Goal: Task Accomplishment & Management: Manage account settings

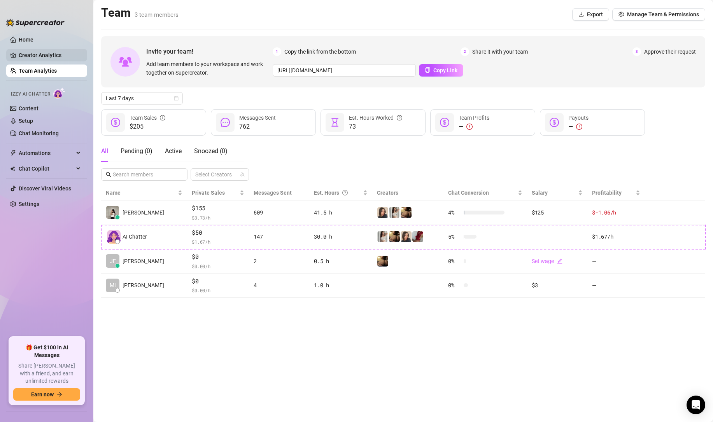
click at [45, 59] on link "Creator Analytics" at bounding box center [50, 55] width 62 height 12
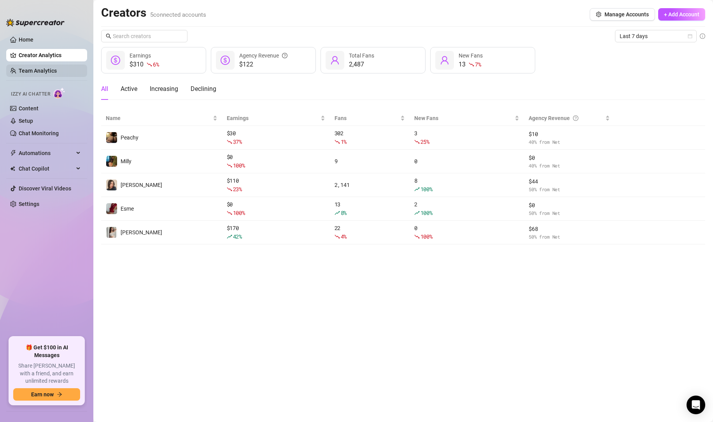
click at [34, 72] on link "Team Analytics" at bounding box center [38, 71] width 38 height 6
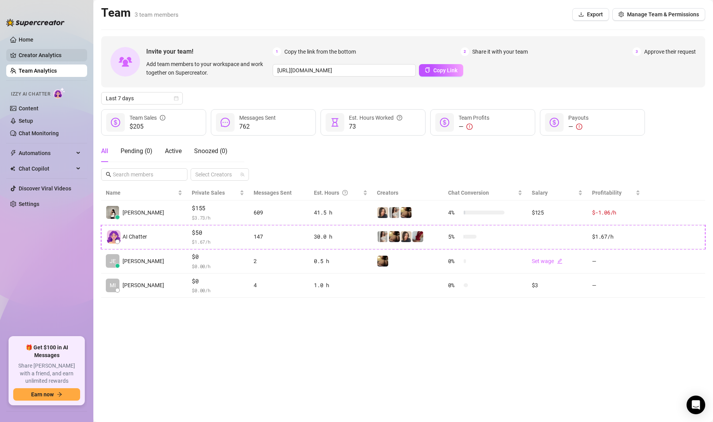
click at [51, 60] on link "Creator Analytics" at bounding box center [50, 55] width 62 height 12
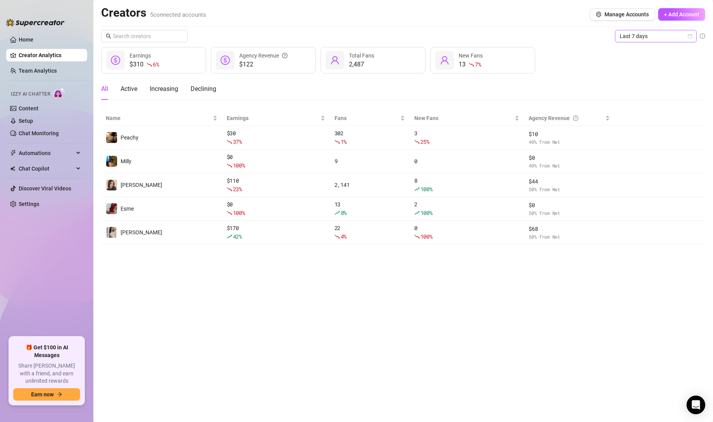
click at [652, 36] on span "Last 7 days" at bounding box center [655, 36] width 72 height 12
click at [645, 52] on div "Last 24 hours" at bounding box center [655, 51] width 69 height 9
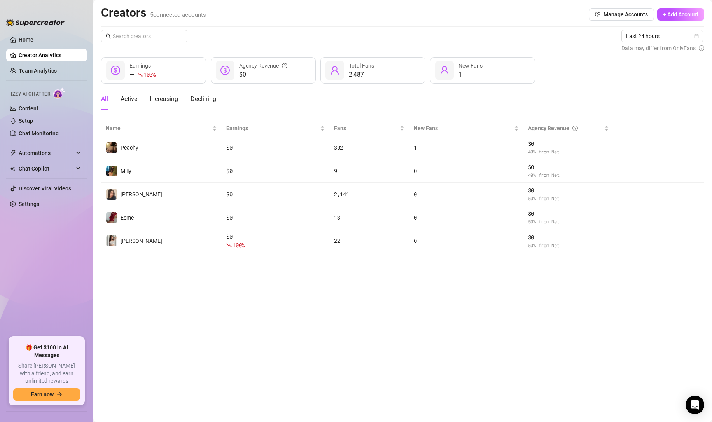
click at [47, 62] on ul "Home Creator Analytics Team Analytics Izzy AI Chatter Content Setup Chat Monito…" at bounding box center [46, 182] width 81 height 304
click at [46, 68] on link "Team Analytics" at bounding box center [38, 71] width 38 height 6
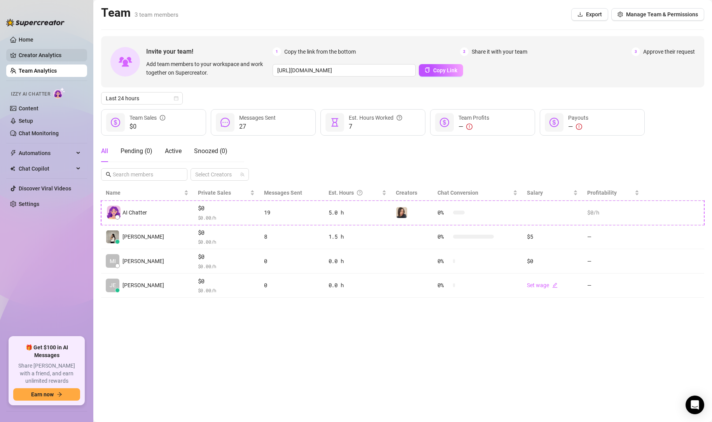
click at [55, 57] on link "Creator Analytics" at bounding box center [50, 55] width 62 height 12
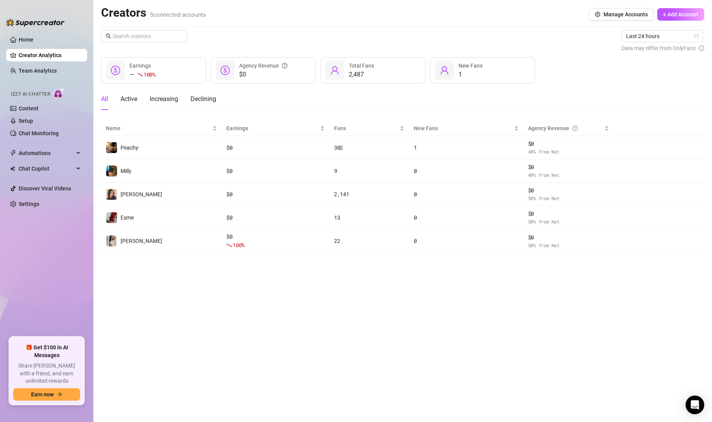
click at [25, 32] on ul "Home Creator Analytics Team Analytics Izzy AI Chatter Content Setup Chat Monito…" at bounding box center [46, 182] width 81 height 304
click at [25, 37] on link "Home" at bounding box center [26, 40] width 15 height 6
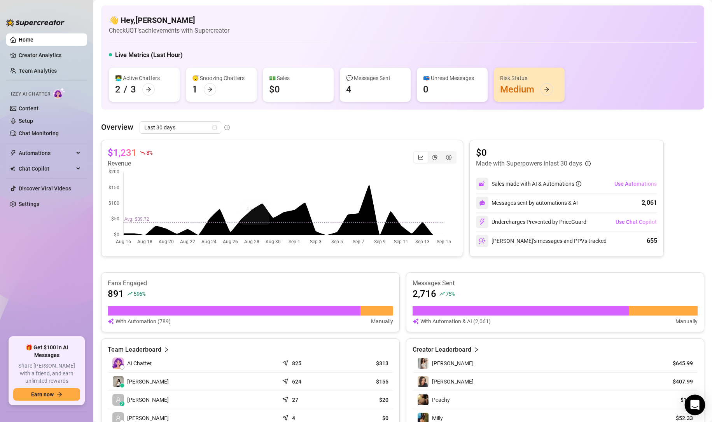
click at [695, 315] on icon "Open Intercom Messenger" at bounding box center [694, 405] width 9 height 10
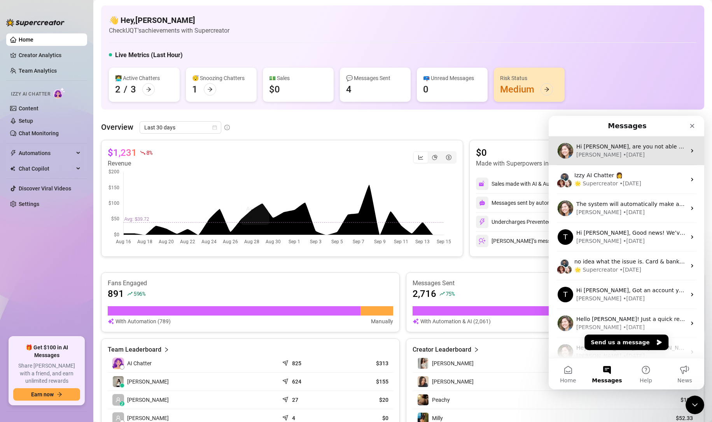
click at [624, 153] on div "[PERSON_NAME] • [DATE]" at bounding box center [631, 155] width 110 height 8
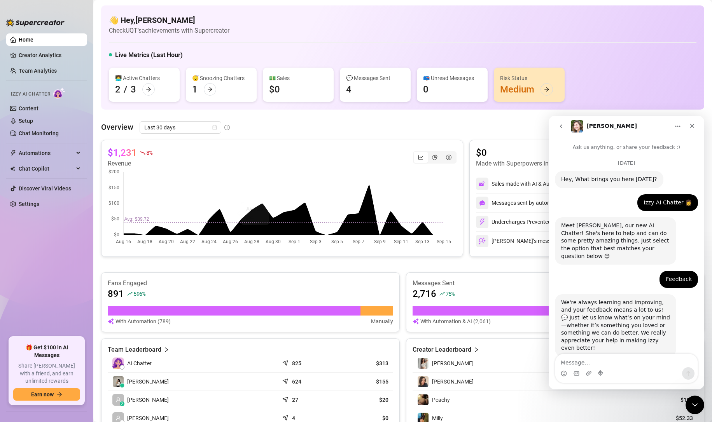
scroll to position [128, 0]
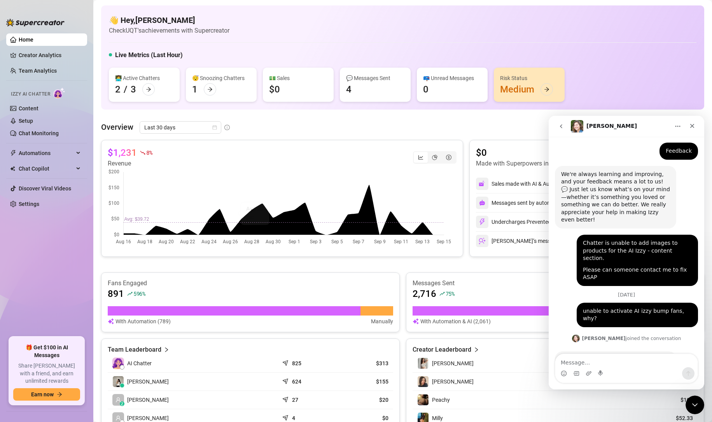
click at [644, 315] on div "Intercom messenger" at bounding box center [626, 373] width 142 height 12
click at [639, 315] on textarea "Message…" at bounding box center [626, 360] width 142 height 13
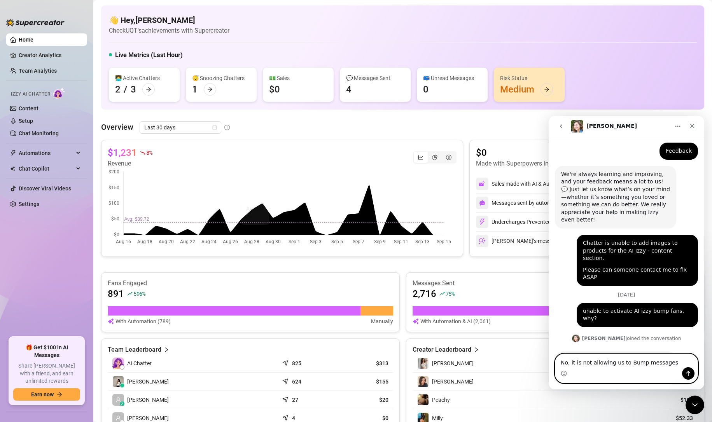
type textarea "No, it is not allowing us to Bump messages?"
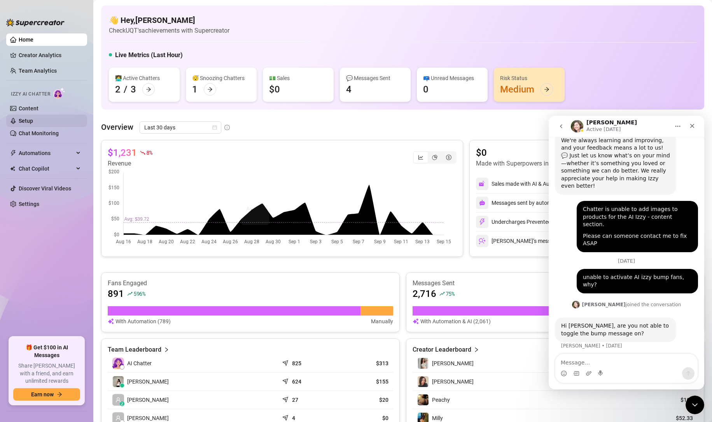
click at [33, 122] on link "Setup" at bounding box center [26, 121] width 14 height 6
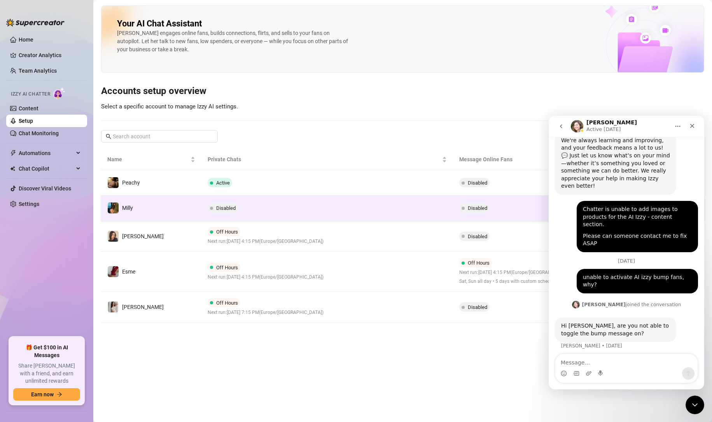
click at [177, 204] on td "Milly" at bounding box center [151, 208] width 100 height 25
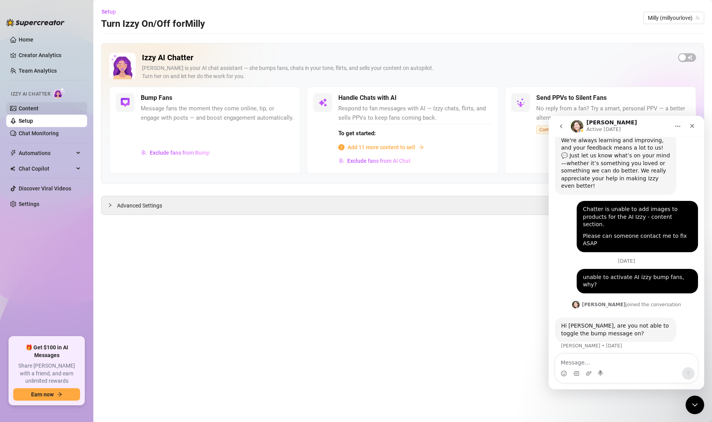
click at [38, 112] on link "Content" at bounding box center [29, 108] width 20 height 6
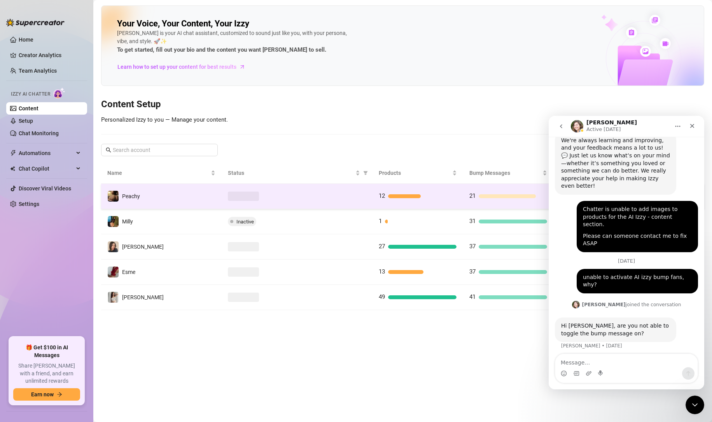
click at [190, 204] on td "Peachy" at bounding box center [161, 196] width 121 height 25
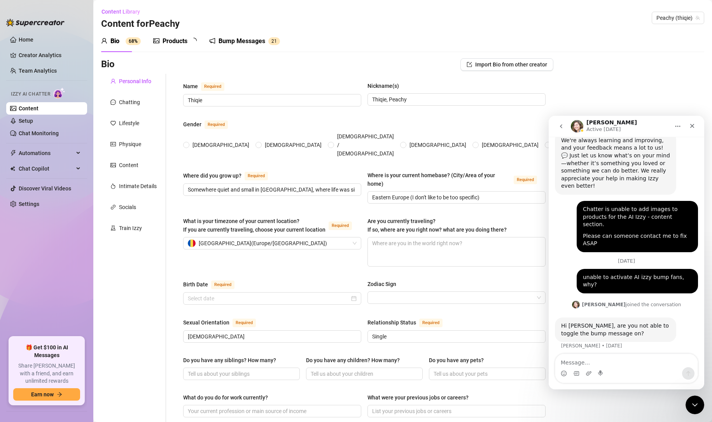
radio input "true"
type input "[DATE]"
click at [33, 124] on link "Setup" at bounding box center [26, 121] width 14 height 6
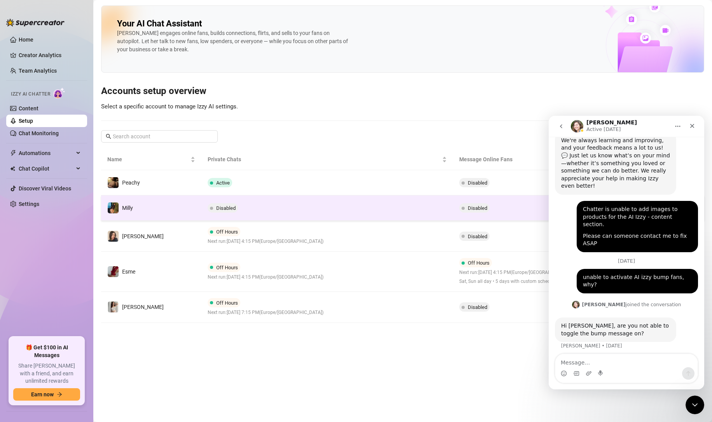
click at [185, 206] on td "Milly" at bounding box center [151, 208] width 100 height 25
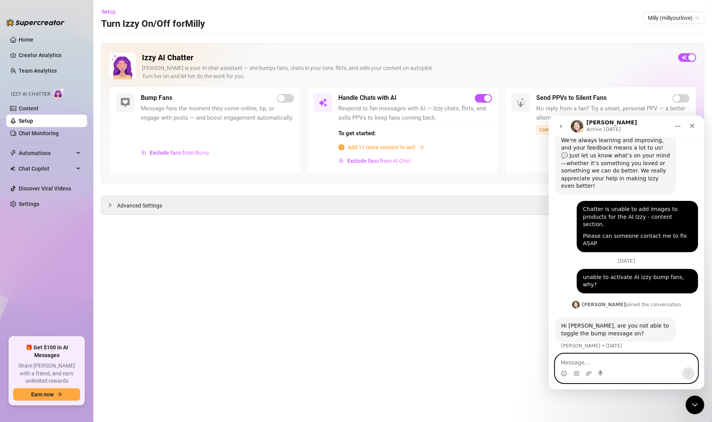
click at [614, 315] on textarea "Message…" at bounding box center [626, 360] width 142 height 13
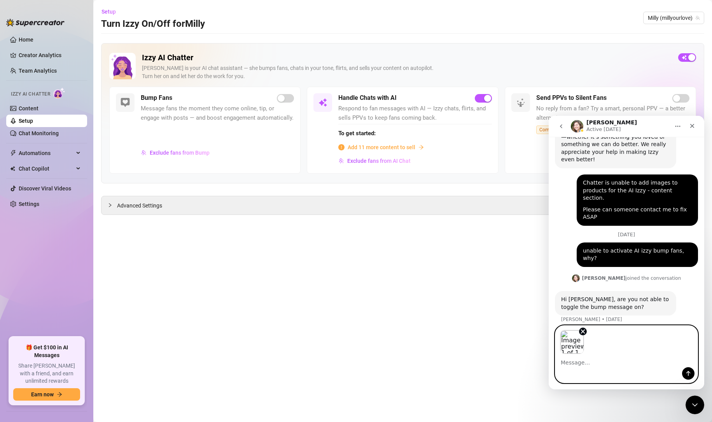
scroll to position [190, 0]
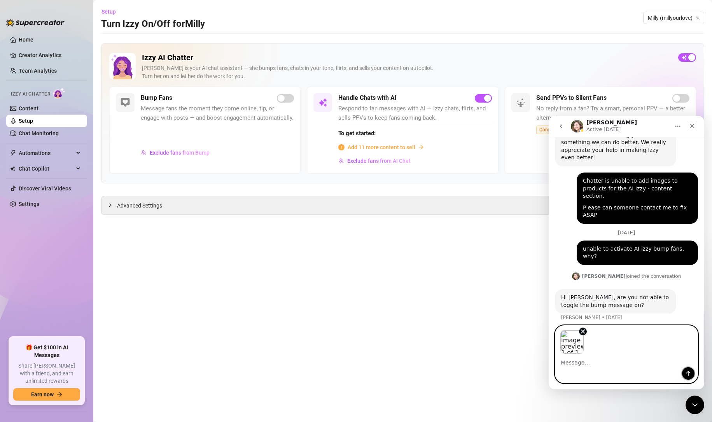
click at [687, 315] on button "Send a message…" at bounding box center [688, 373] width 12 height 12
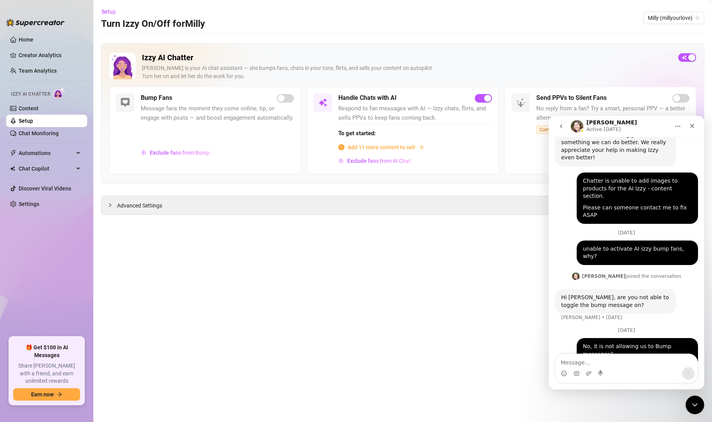
scroll to position [204, 0]
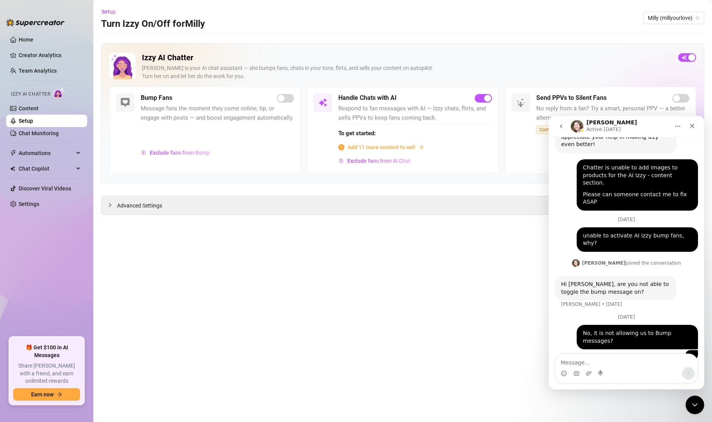
click at [623, 315] on textarea "Message…" at bounding box center [626, 360] width 142 height 13
click at [52, 52] on link "Creator Analytics" at bounding box center [50, 55] width 62 height 12
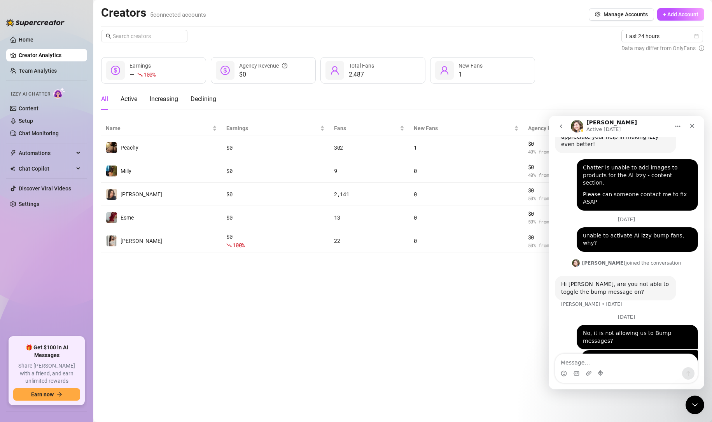
click at [394, 315] on main "Creators 5 connected accounts Manage Accounts + Add Account Last 24 hours Data …" at bounding box center [402, 211] width 619 height 422
click at [35, 111] on link "Content" at bounding box center [29, 108] width 20 height 6
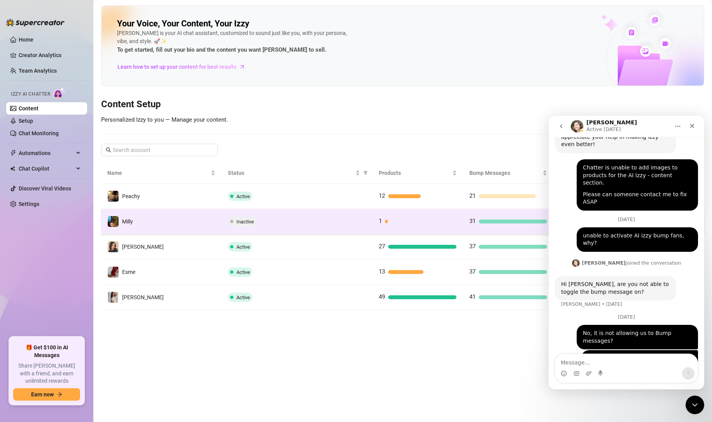
click at [200, 226] on td "Milly" at bounding box center [161, 221] width 121 height 25
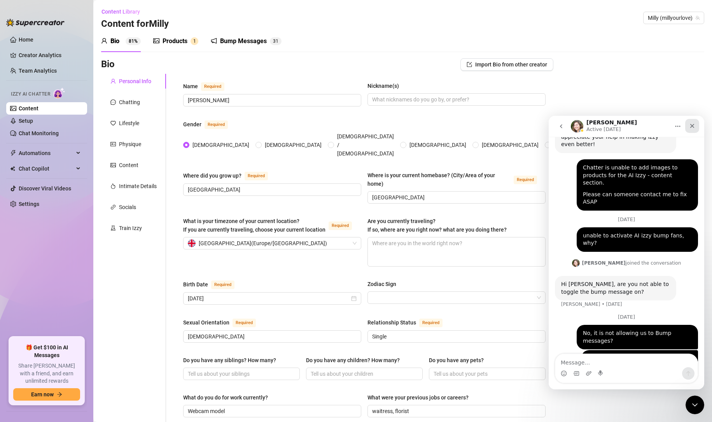
click at [690, 125] on icon "Close" at bounding box center [692, 126] width 6 height 6
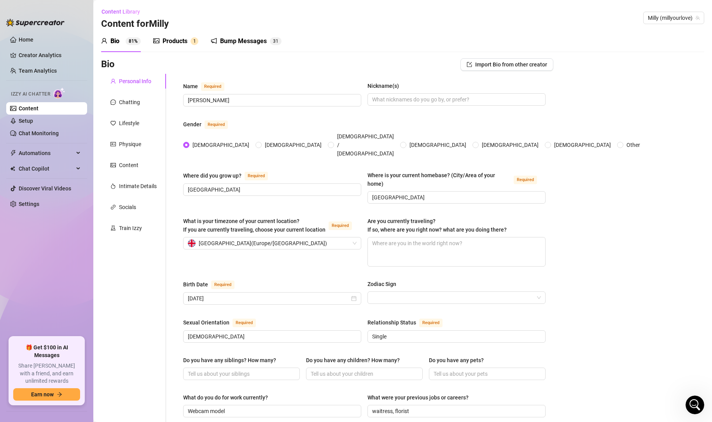
scroll to position [204, 0]
drag, startPoint x: 181, startPoint y: 44, endPoint x: 178, endPoint y: 51, distance: 7.5
click at [181, 44] on div "Products" at bounding box center [175, 41] width 25 height 9
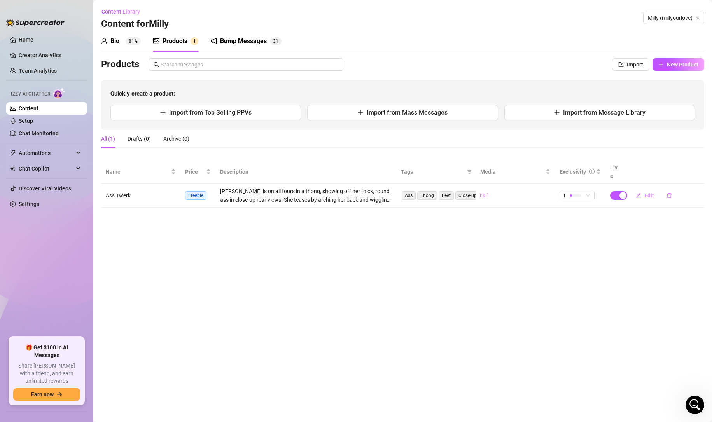
click at [665, 72] on div "Products Import New Product Quickly create a product: Import from Top Selling P…" at bounding box center [402, 94] width 603 height 72
click at [664, 68] on button "New Product" at bounding box center [678, 64] width 52 height 12
type textarea "Type your message here..."
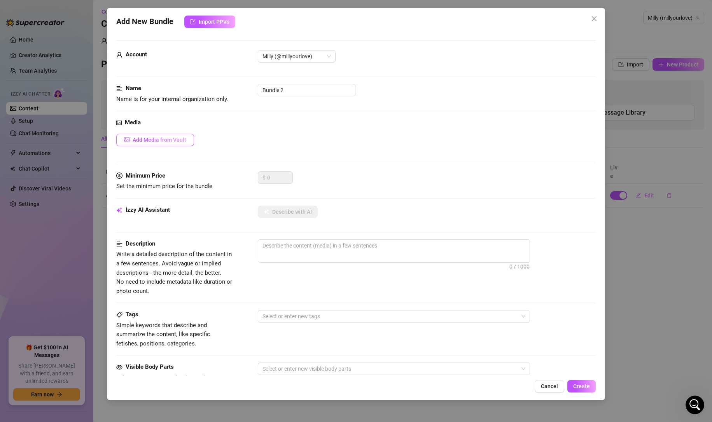
click at [174, 142] on span "Add Media from Vault" at bounding box center [160, 140] width 54 height 6
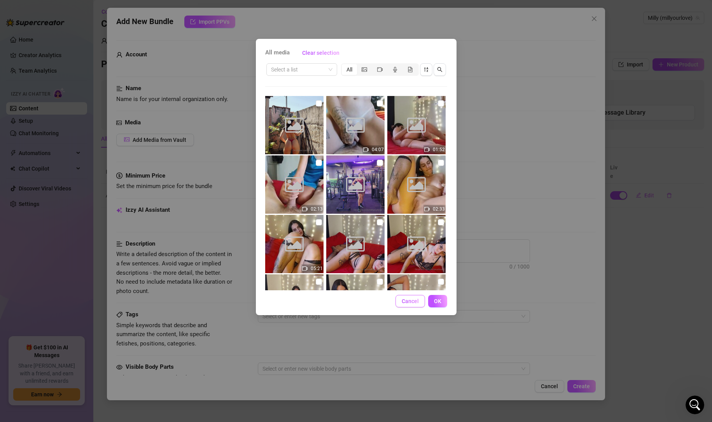
click at [419, 299] on button "Cancel" at bounding box center [410, 301] width 30 height 12
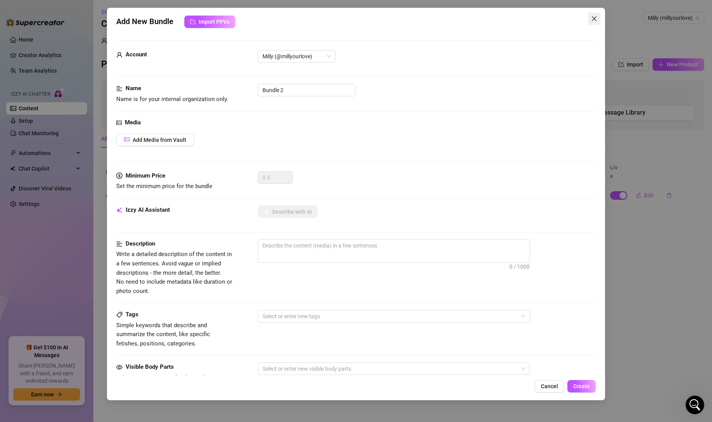
click at [598, 16] on span "Close" at bounding box center [594, 19] width 12 height 6
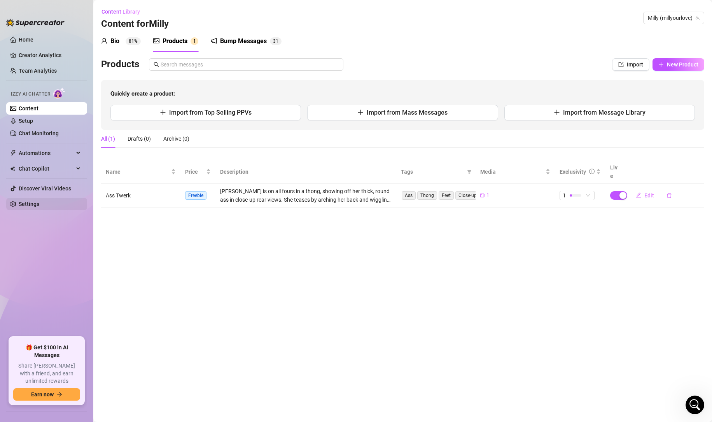
drag, startPoint x: 41, startPoint y: 204, endPoint x: 77, endPoint y: 194, distance: 36.7
click at [39, 204] on link "Settings" at bounding box center [29, 204] width 21 height 6
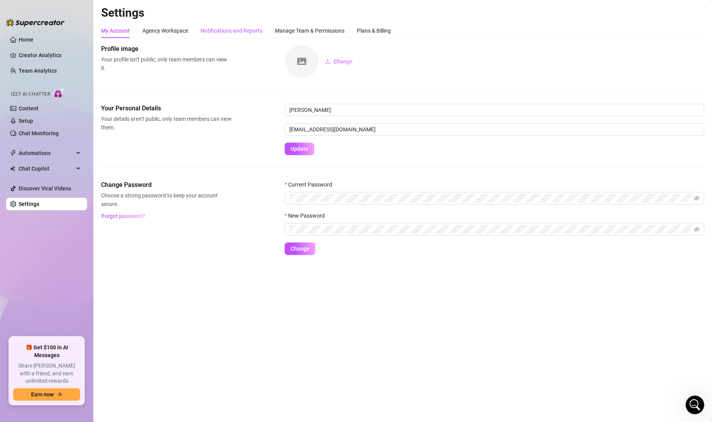
click at [235, 33] on div "Notifications and Reports" at bounding box center [232, 30] width 62 height 9
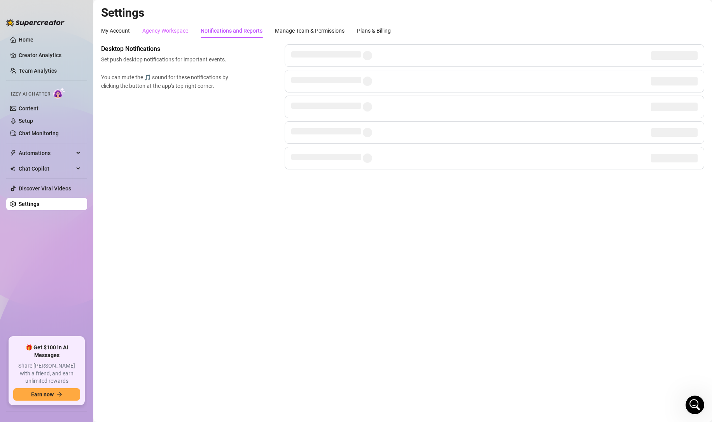
click at [175, 35] on div "Agency Workspace" at bounding box center [165, 30] width 46 height 15
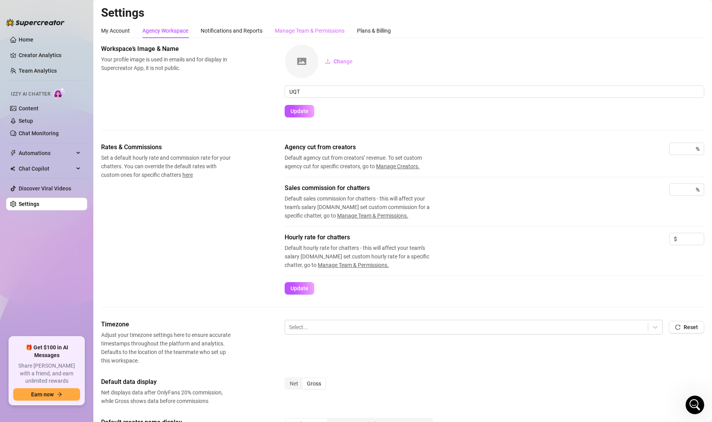
click at [310, 26] on div "Manage Team & Permissions" at bounding box center [310, 30] width 70 height 15
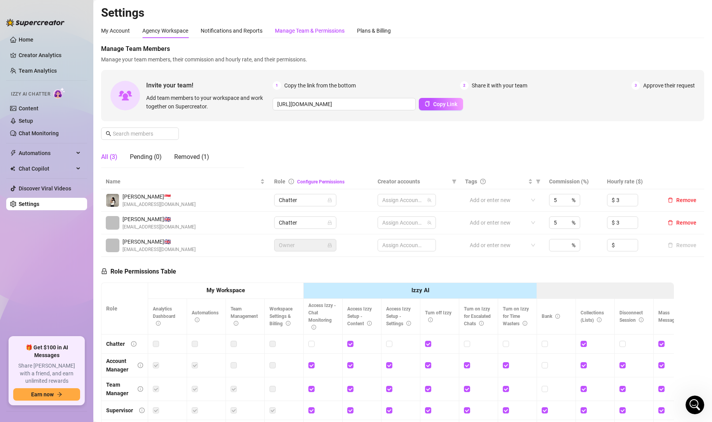
click at [304, 28] on div "Manage Team & Permissions" at bounding box center [310, 30] width 70 height 9
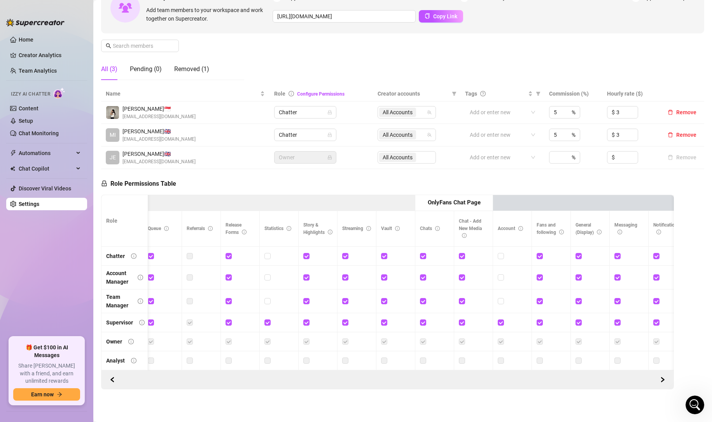
scroll to position [0, 828]
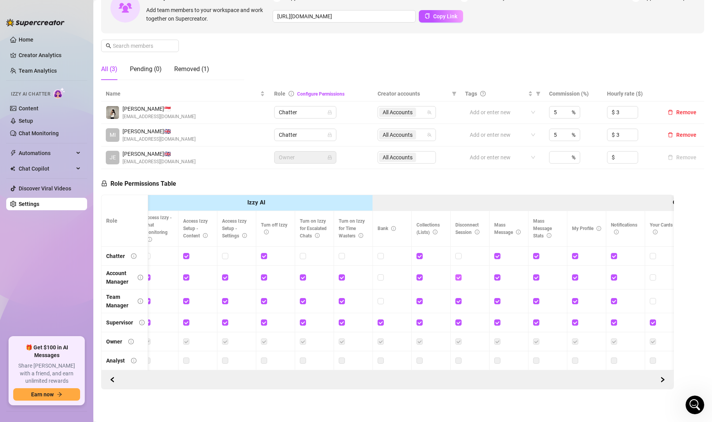
click at [461, 274] on span at bounding box center [458, 277] width 6 height 6
click at [461, 274] on input "checkbox" at bounding box center [457, 276] width 5 height 5
checkbox input "false"
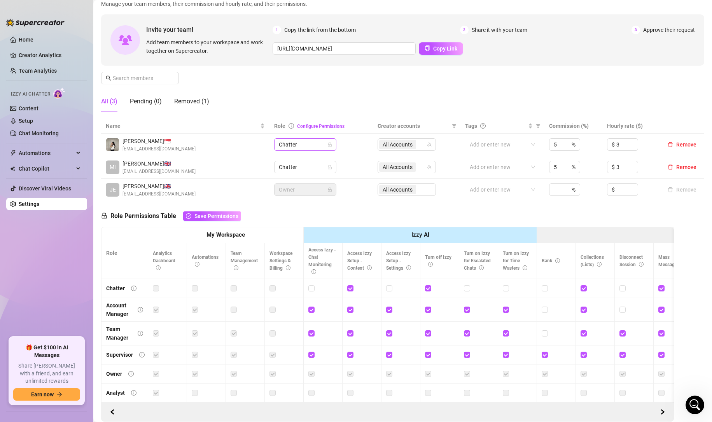
click at [320, 142] on span "Chatter" at bounding box center [305, 145] width 53 height 12
click at [304, 173] on div "Account Manager" at bounding box center [303, 172] width 50 height 9
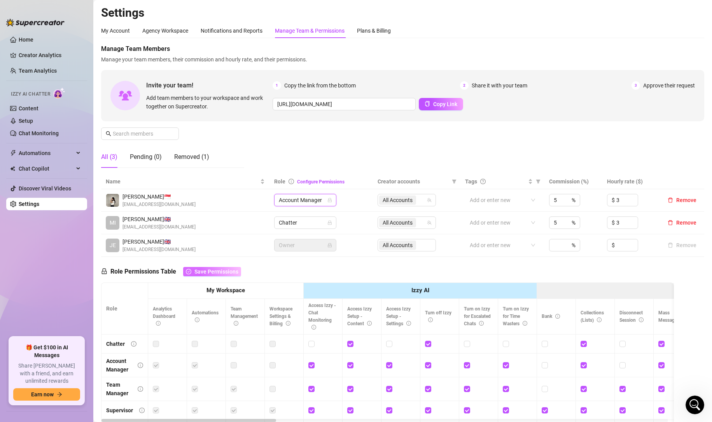
click at [222, 276] on button "Save Permissions" at bounding box center [212, 271] width 58 height 9
drag, startPoint x: 28, startPoint y: 50, endPoint x: 42, endPoint y: 43, distance: 15.3
click at [28, 50] on link "Creator Analytics" at bounding box center [50, 55] width 62 height 12
